Goal: Task Accomplishment & Management: Complete application form

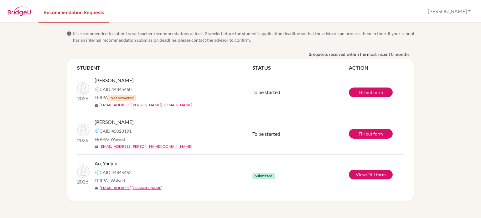
click at [277, 57] on div "3 requests received within the most recent 8 months" at bounding box center [241, 55] width 348 height 8
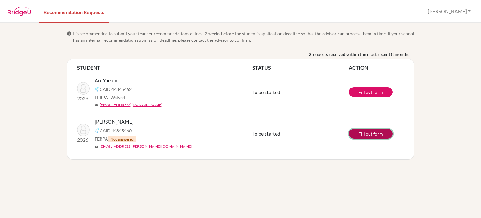
click at [370, 133] on link "Fill out form" at bounding box center [371, 134] width 44 height 10
